Goal: Check status

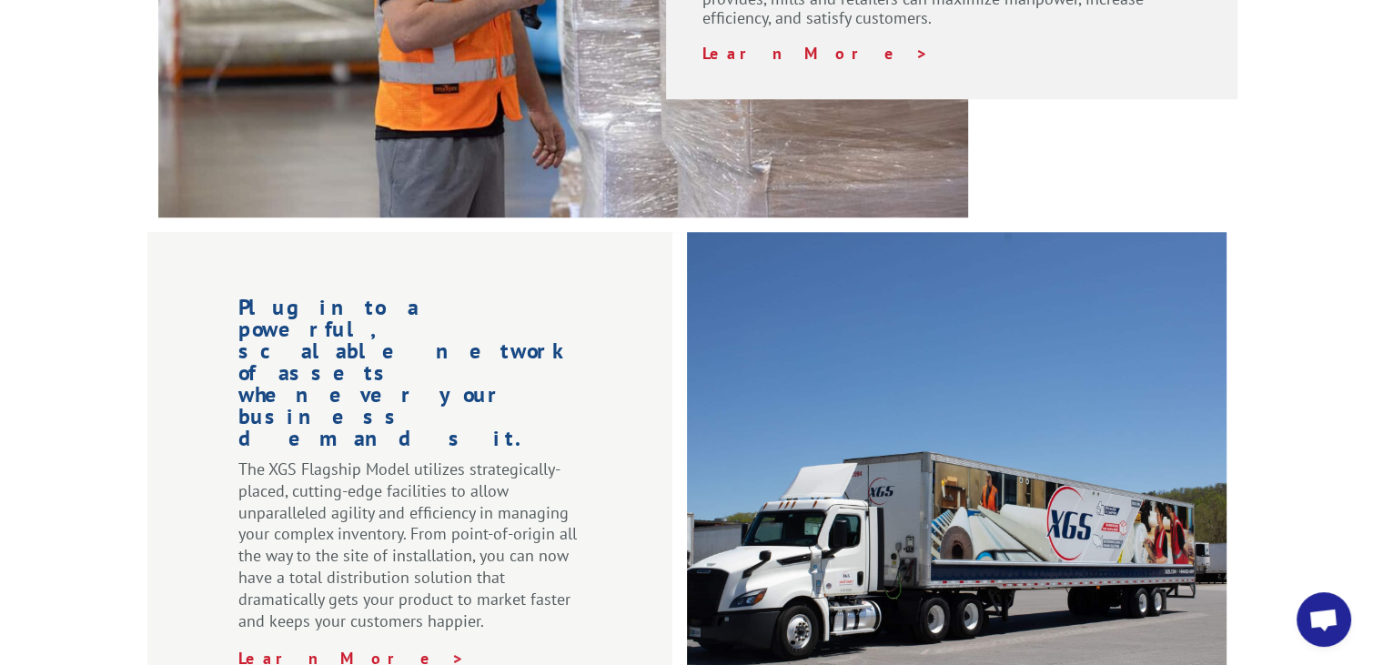
scroll to position [1662, 0]
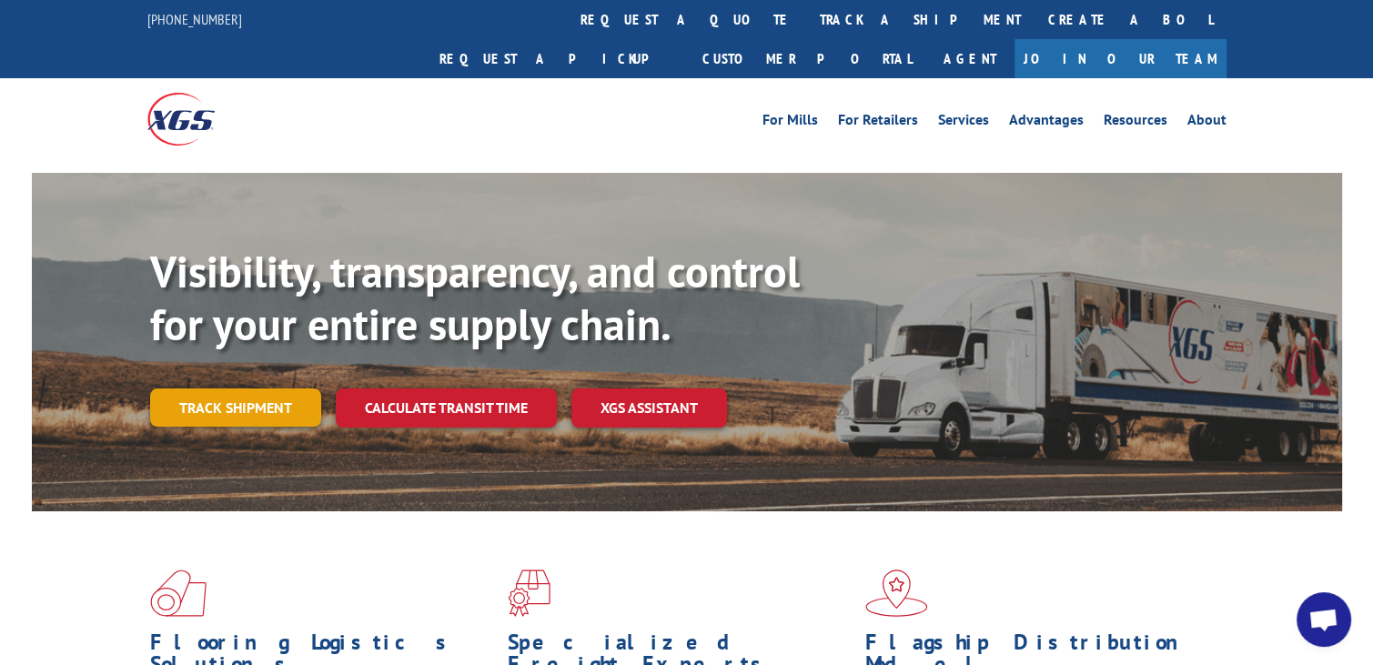
click at [227, 389] on link "Track shipment" at bounding box center [235, 408] width 171 height 38
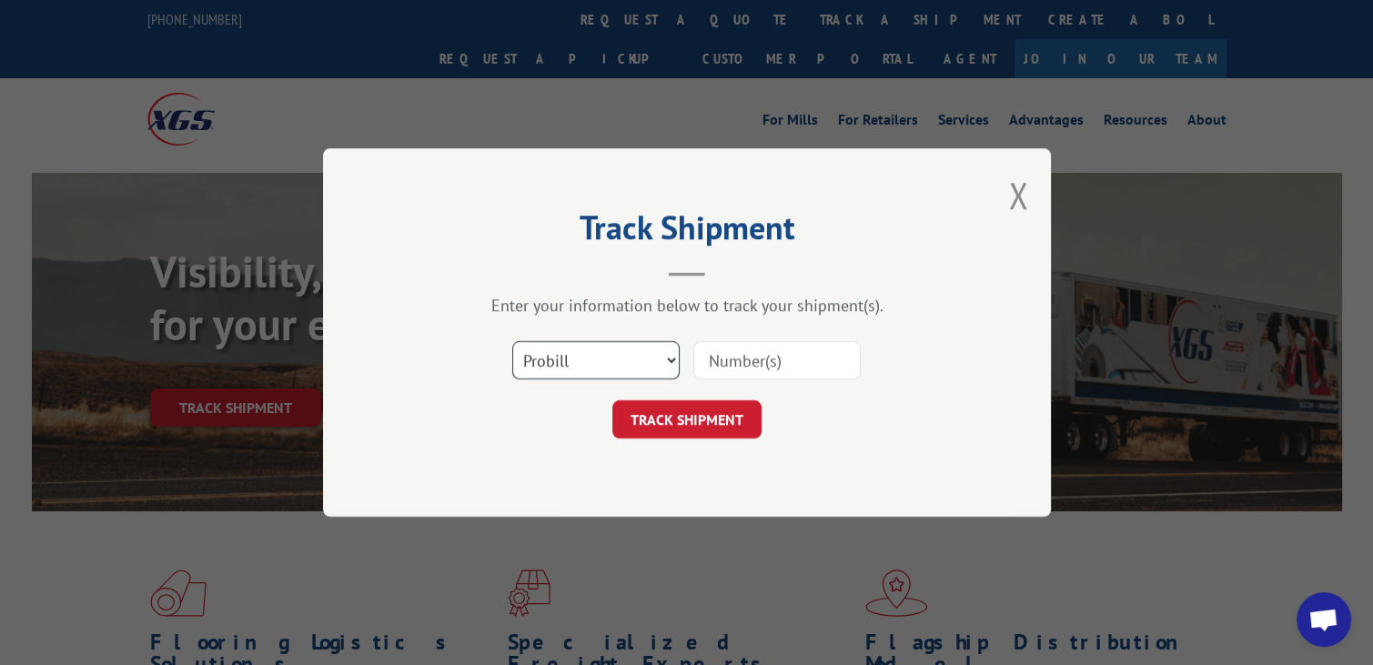
click at [570, 354] on select "Select category... Probill BOL PO" at bounding box center [595, 360] width 167 height 38
click at [538, 360] on select "Select category... Probill BOL PO" at bounding box center [595, 360] width 167 height 38
click at [542, 360] on select "Select category... Probill BOL PO" at bounding box center [595, 360] width 167 height 38
click at [512, 341] on select "Select category... Probill BOL PO" at bounding box center [595, 360] width 167 height 38
click at [558, 359] on select "Select category... Probill BOL PO" at bounding box center [595, 360] width 167 height 38
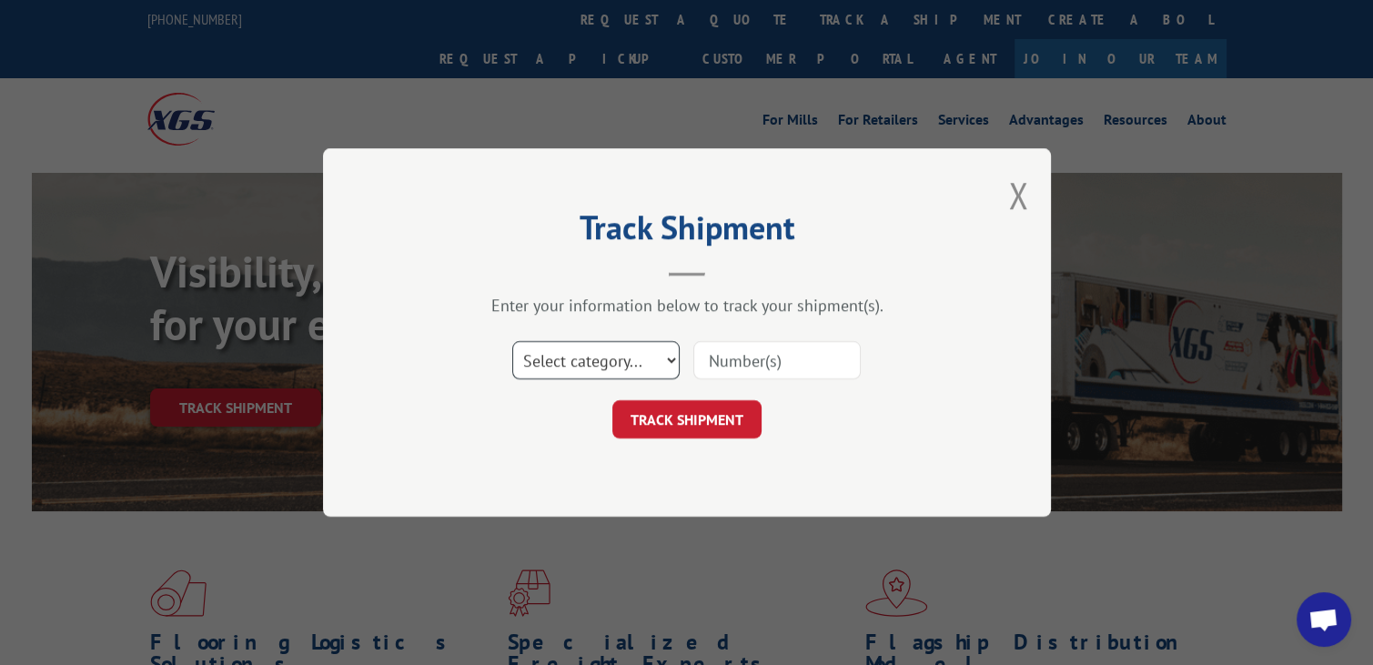
select select "probill"
click at [512, 341] on select "Select category... Probill BOL PO" at bounding box center [595, 360] width 167 height 38
click at [544, 352] on select "Select category... Probill BOL PO" at bounding box center [595, 360] width 167 height 38
click at [411, 370] on div "Track Shipment Enter your information below to track your shipment(s). Select c…" at bounding box center [687, 332] width 728 height 369
click at [694, 421] on button "TRACK SHIPMENT" at bounding box center [687, 419] width 149 height 38
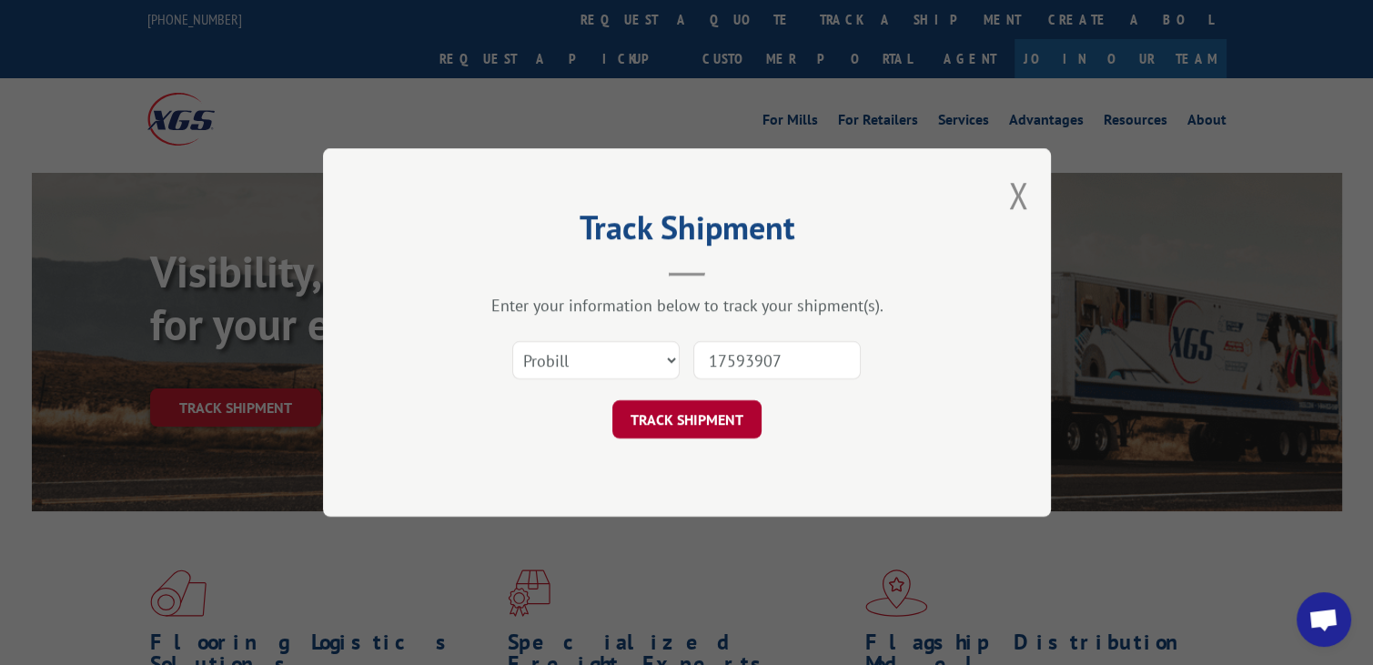
type input "17593907"
click at [699, 414] on button "TRACK SHIPMENT" at bounding box center [687, 419] width 149 height 38
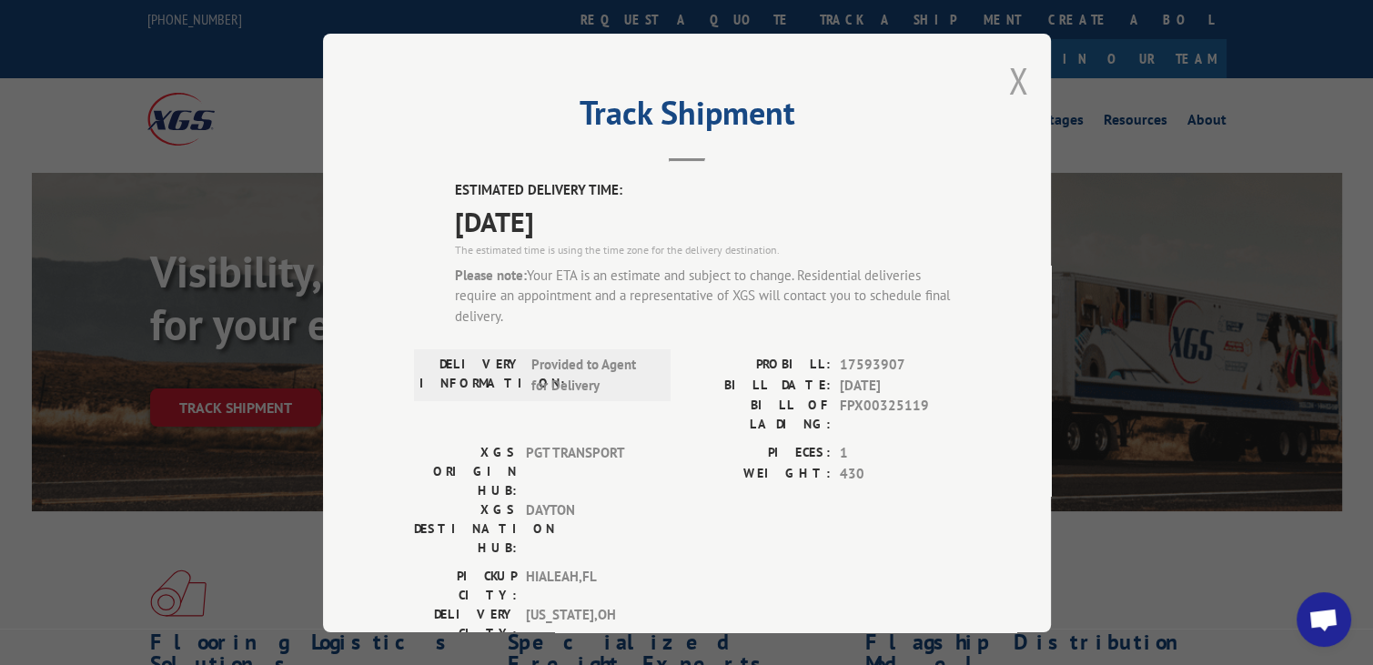
click at [1008, 72] on button "Close modal" at bounding box center [1018, 80] width 20 height 48
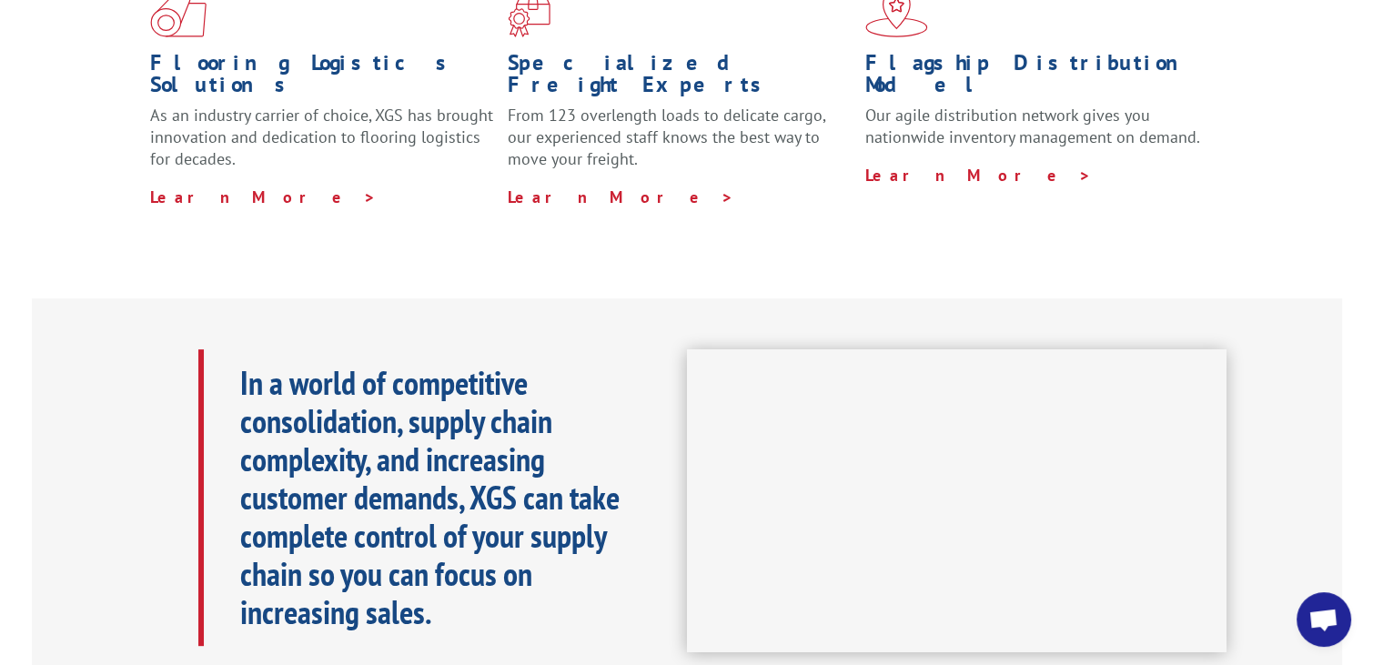
scroll to position [546, 0]
